Goal: Transaction & Acquisition: Purchase product/service

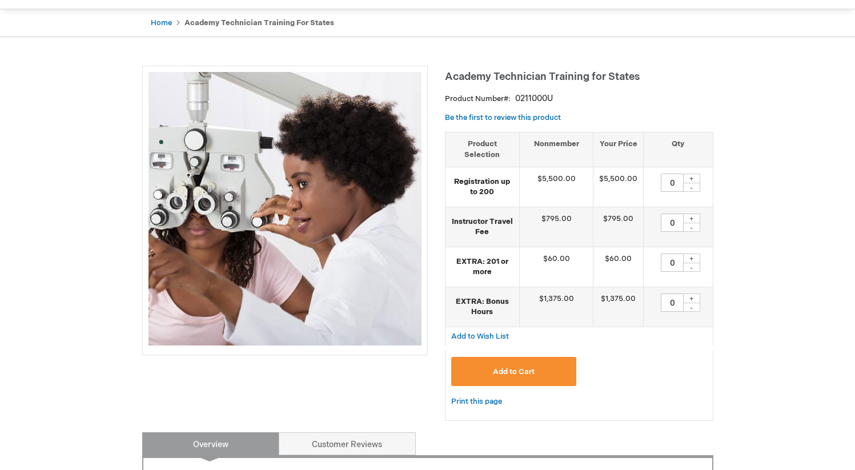
scroll to position [93, 0]
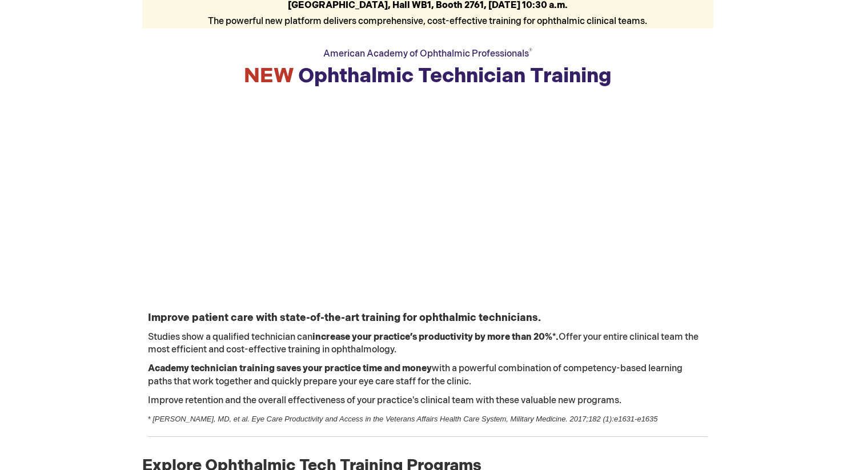
scroll to position [188, 0]
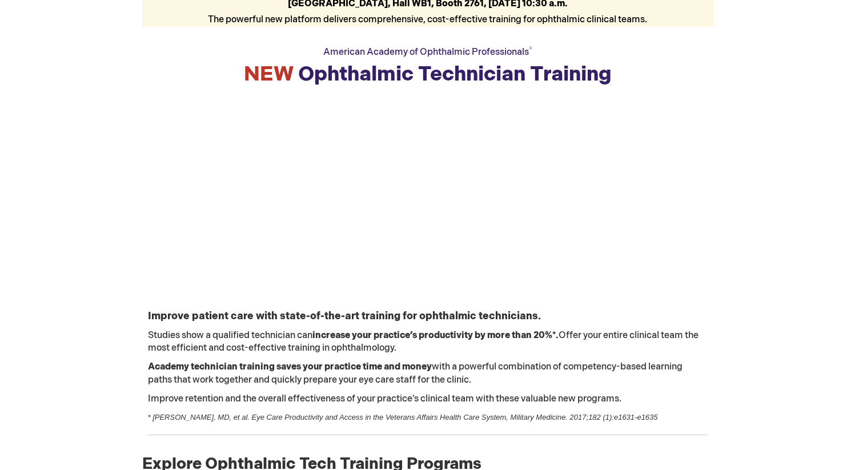
click at [539, 317] on p "Improve patient care with state-of-the-art training for ophthalmic technicians." at bounding box center [428, 316] width 560 height 15
drag, startPoint x: 538, startPoint y: 319, endPoint x: 143, endPoint y: 322, distance: 394.2
click at [143, 322] on td "Improve patient care with state-of-the-art training for ophthalmic technicians.…" at bounding box center [427, 378] width 571 height 150
copy strong "Improve patient care with state-of-the-art training for ophthalmic technicians."
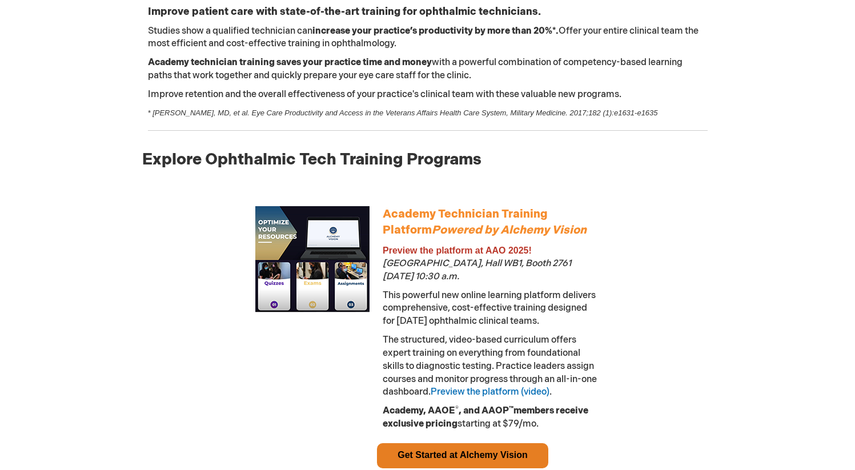
scroll to position [496, 0]
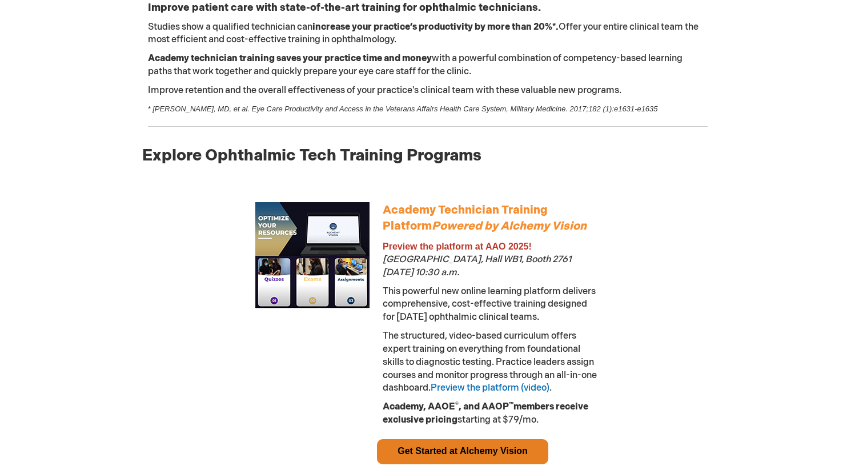
drag, startPoint x: 586, startPoint y: 318, endPoint x: 419, endPoint y: 305, distance: 167.3
click at [419, 305] on span "This powerful new online learning platform delivers comprehensive, cost-effecti…" at bounding box center [489, 304] width 213 height 37
copy span "comprehensive, cost-effective training designed for today’s ophthalmic clinical…"
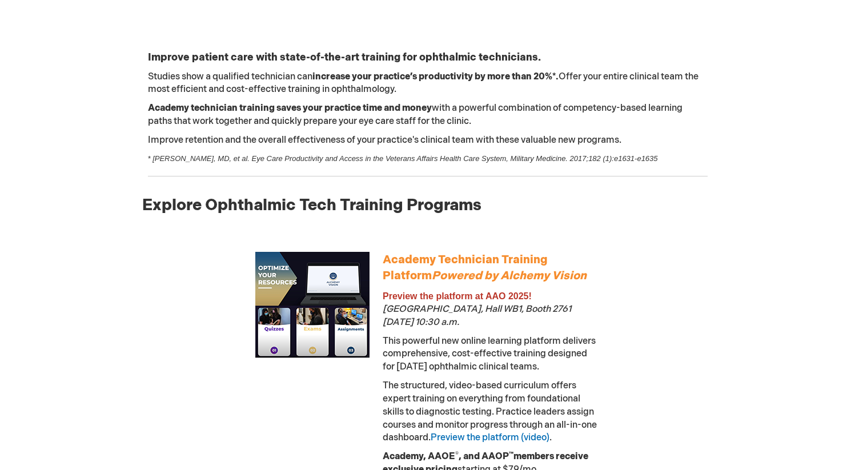
scroll to position [0, 0]
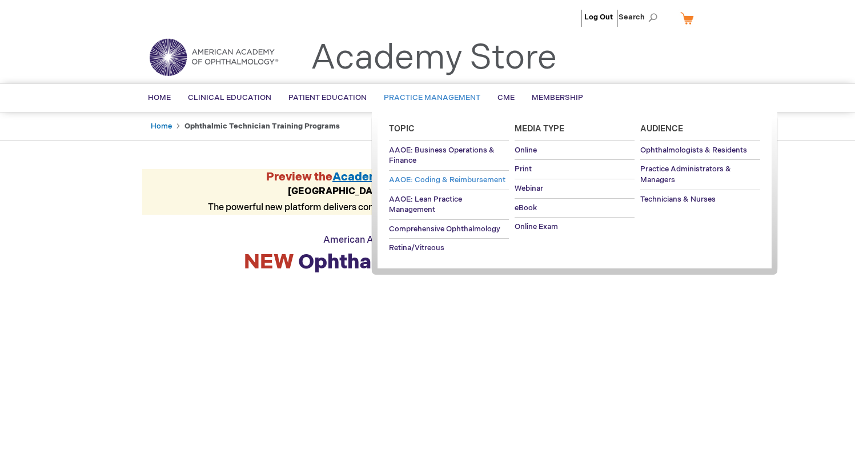
click at [443, 179] on span "AAOE: Coding & Reimbursement" at bounding box center [447, 179] width 117 height 9
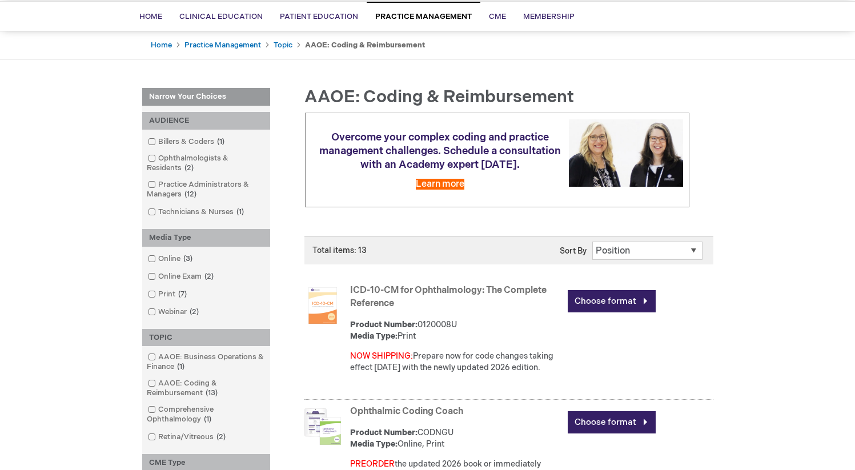
scroll to position [188, 0]
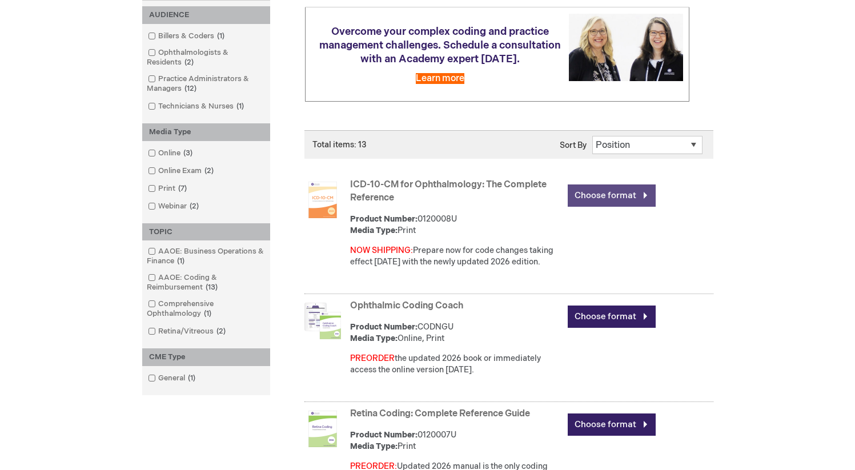
click at [602, 197] on link "Choose format" at bounding box center [612, 196] width 88 height 22
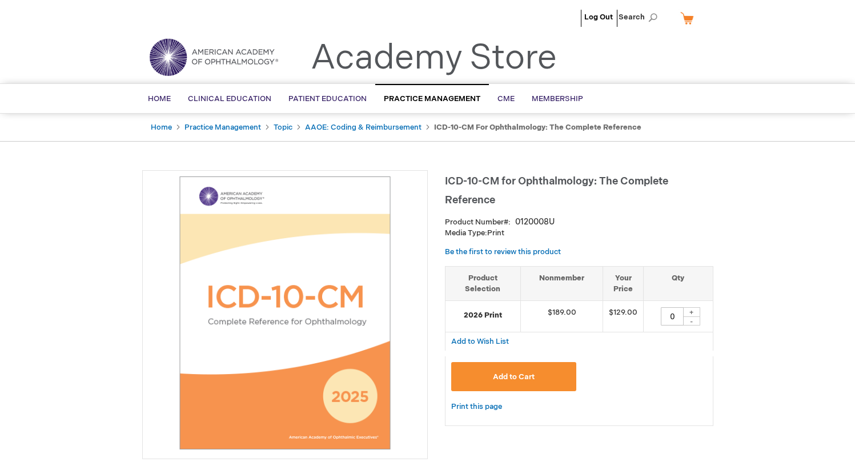
click at [690, 311] on div "+" at bounding box center [691, 312] width 17 height 10
type input "1"
click at [527, 383] on button "Add to Cart" at bounding box center [514, 376] width 126 height 29
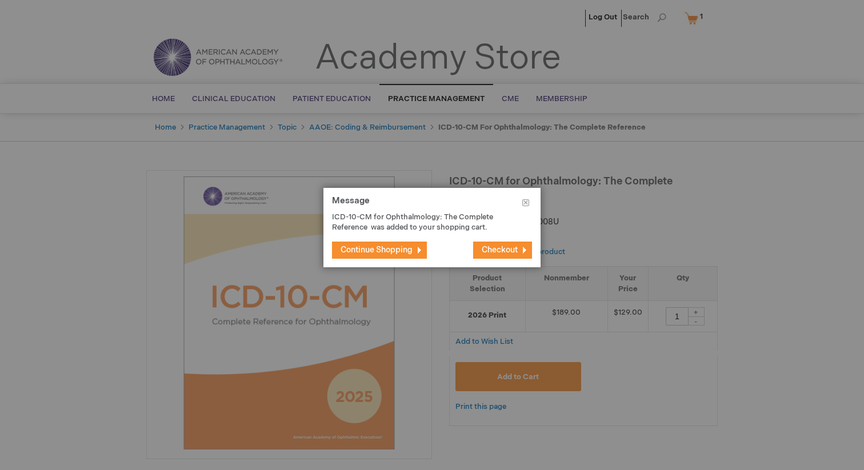
click at [497, 253] on span "Checkout" at bounding box center [500, 250] width 36 height 10
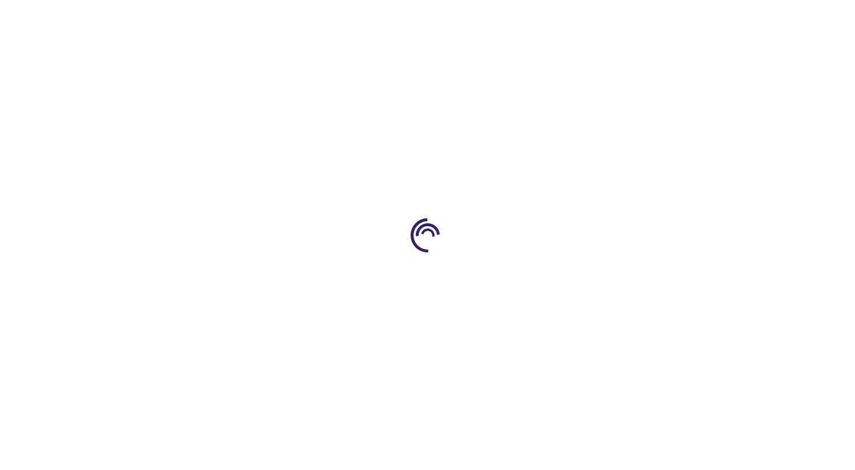
select select "US"
select select "12"
